Goal: Transaction & Acquisition: Purchase product/service

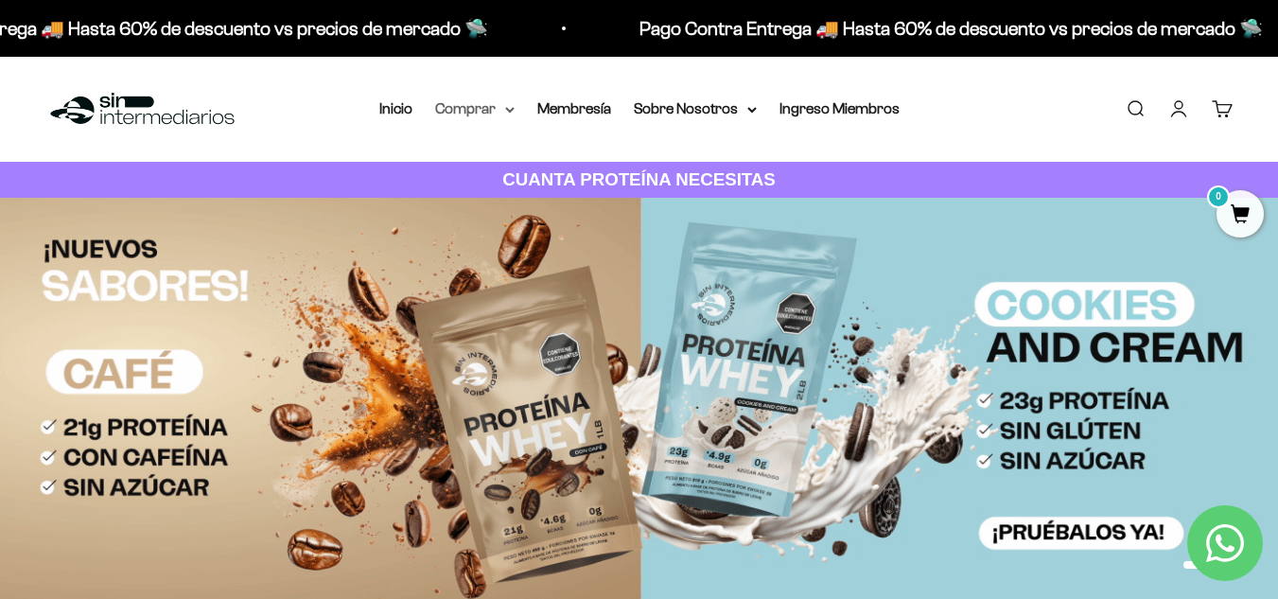
click at [513, 116] on summary "Comprar" at bounding box center [474, 109] width 79 height 25
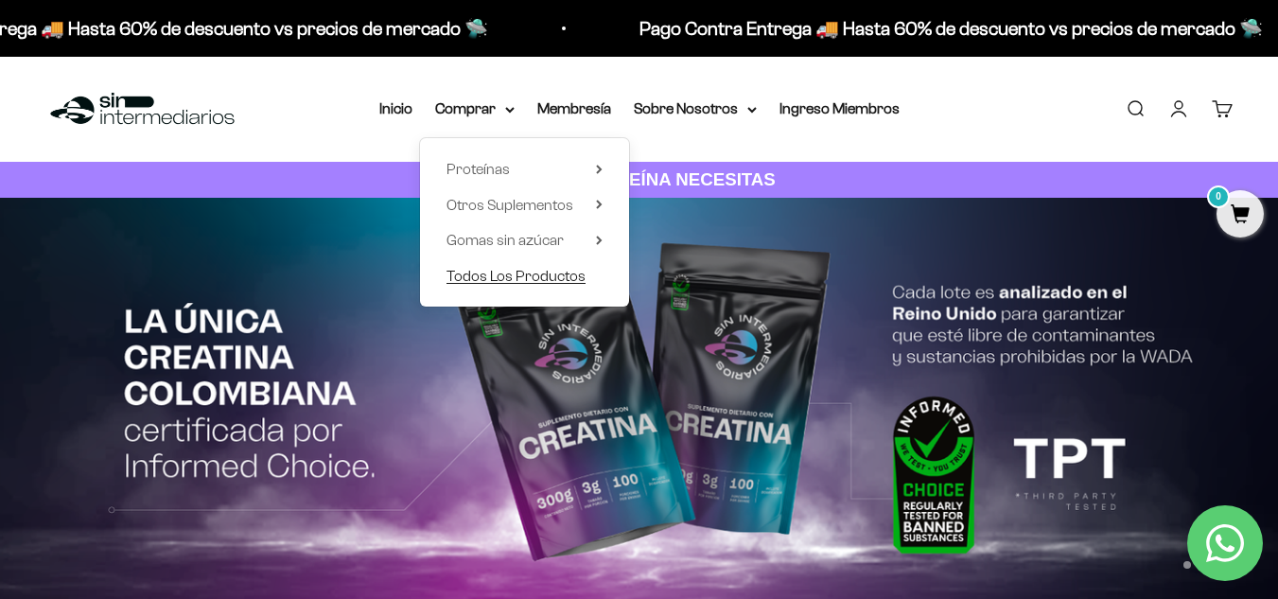
click at [551, 283] on span "Todos Los Productos" at bounding box center [516, 276] width 139 height 16
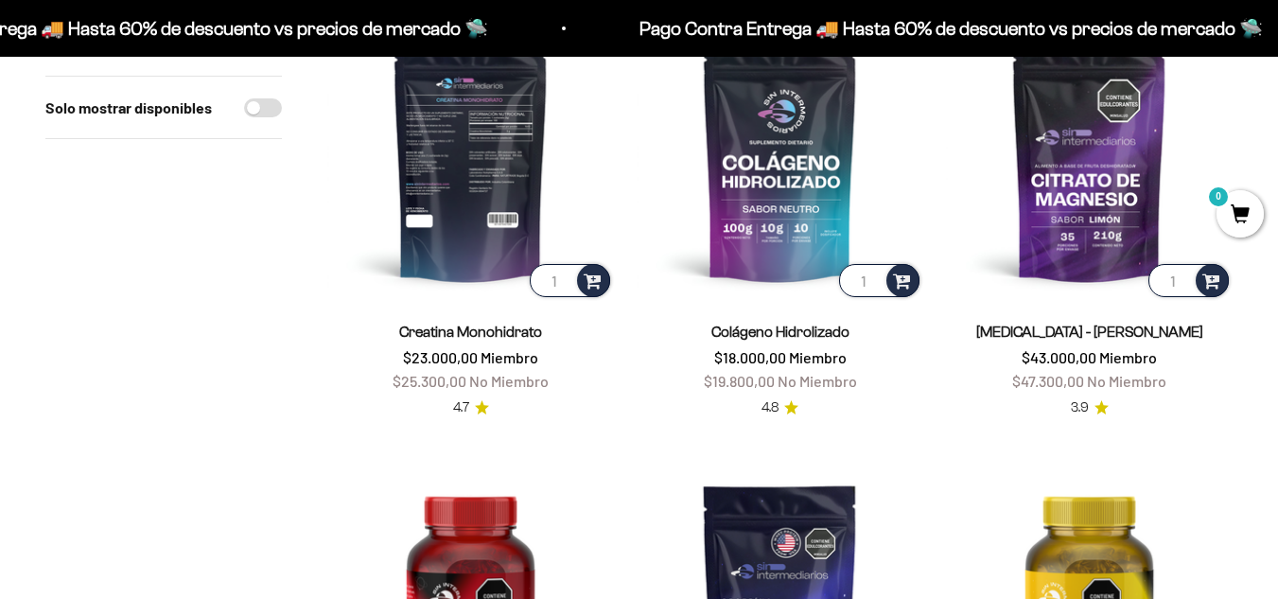
scroll to position [284, 0]
click at [466, 197] on img at bounding box center [470, 157] width 287 height 287
